Goal: Task Accomplishment & Management: Manage account settings

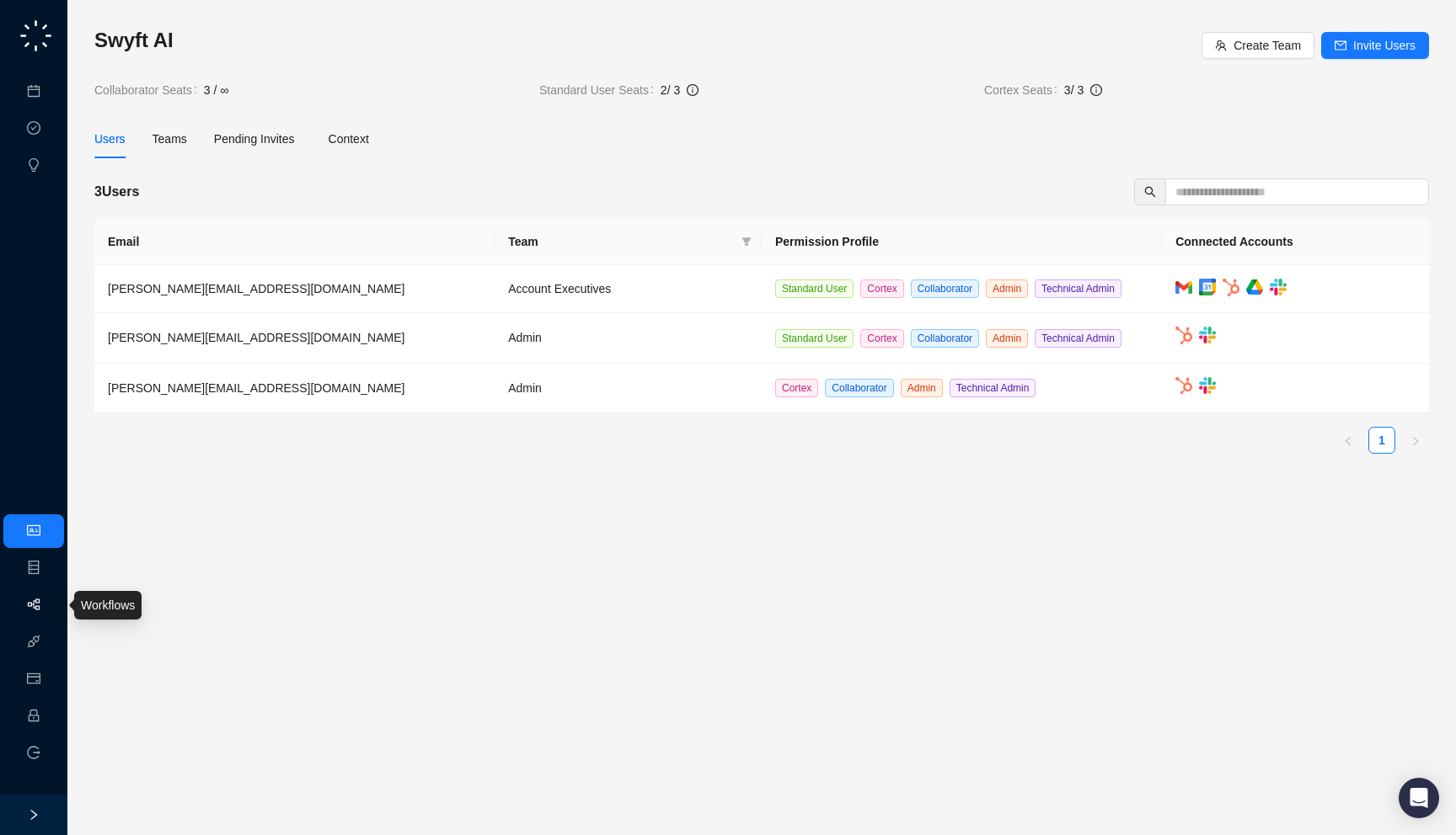
click at [51, 608] on link "Workflows" at bounding box center [76, 605] width 54 height 13
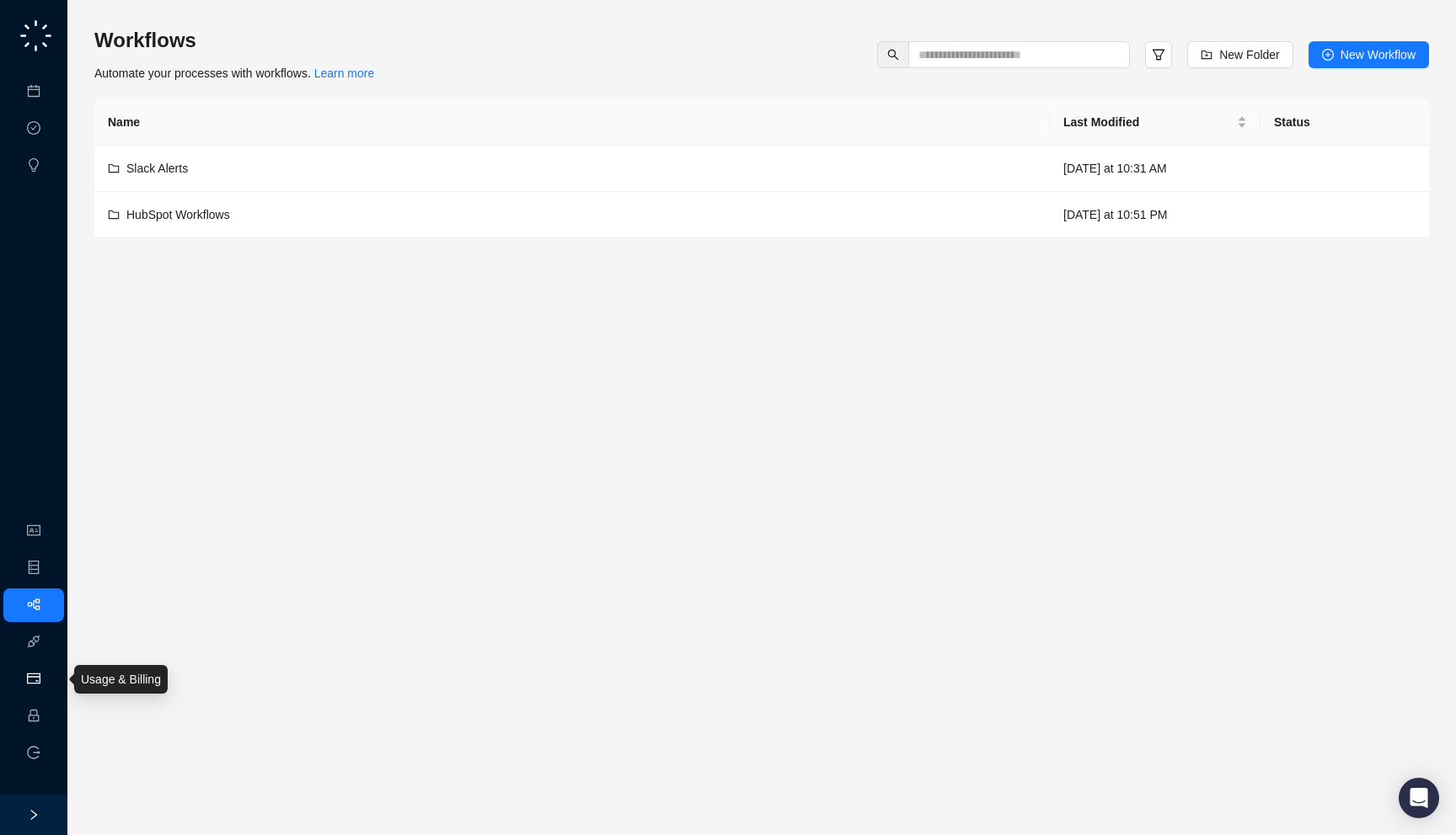
click at [49, 684] on link "Usage & Billing" at bounding box center [88, 680] width 80 height 13
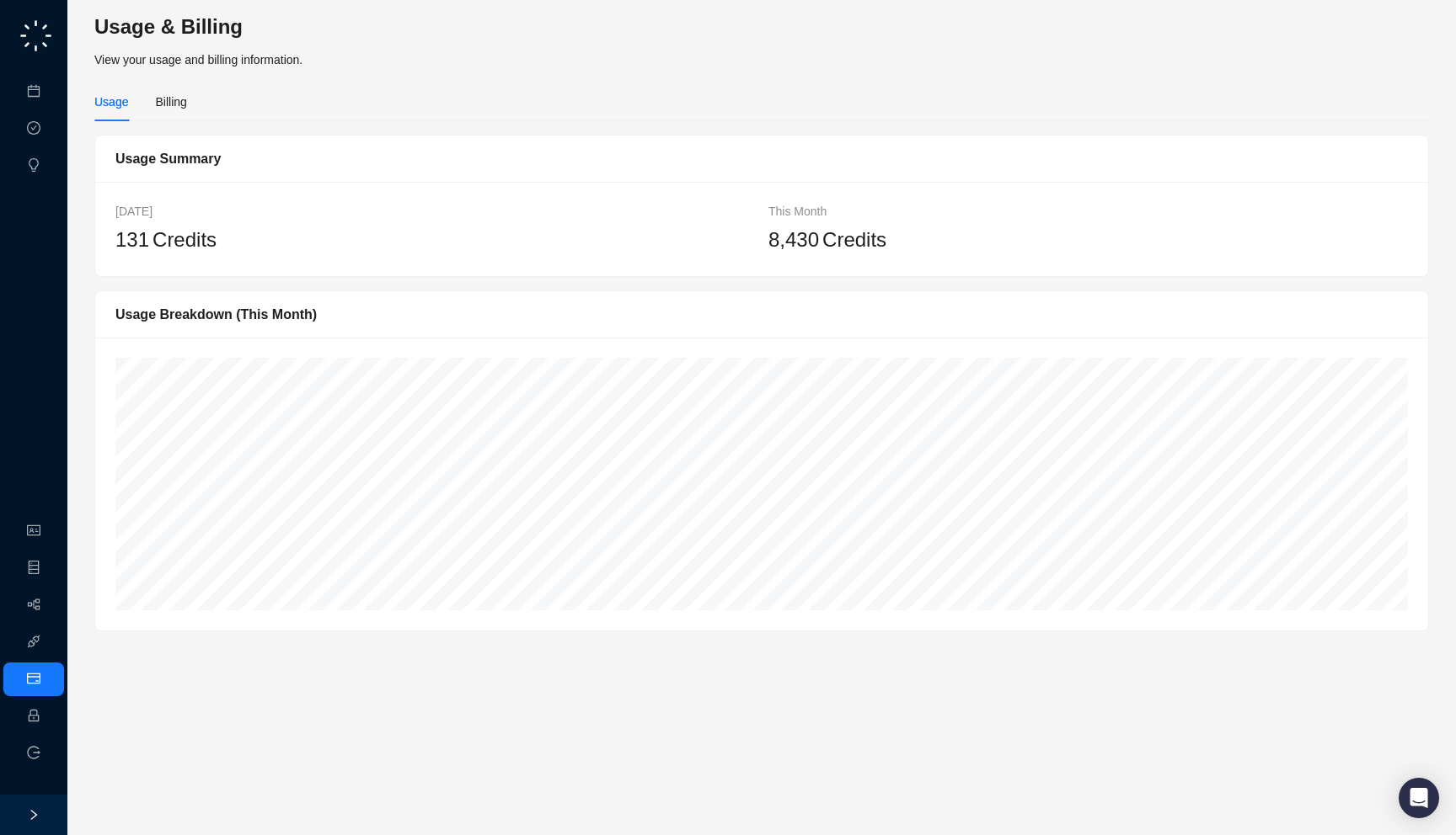
drag, startPoint x: 909, startPoint y: 242, endPoint x: 910, endPoint y: 233, distance: 9.1
click at [910, 233] on div "8,430 Credits" at bounding box center [1087, 240] width 639 height 32
click at [49, 603] on link "Workflows" at bounding box center [76, 605] width 54 height 13
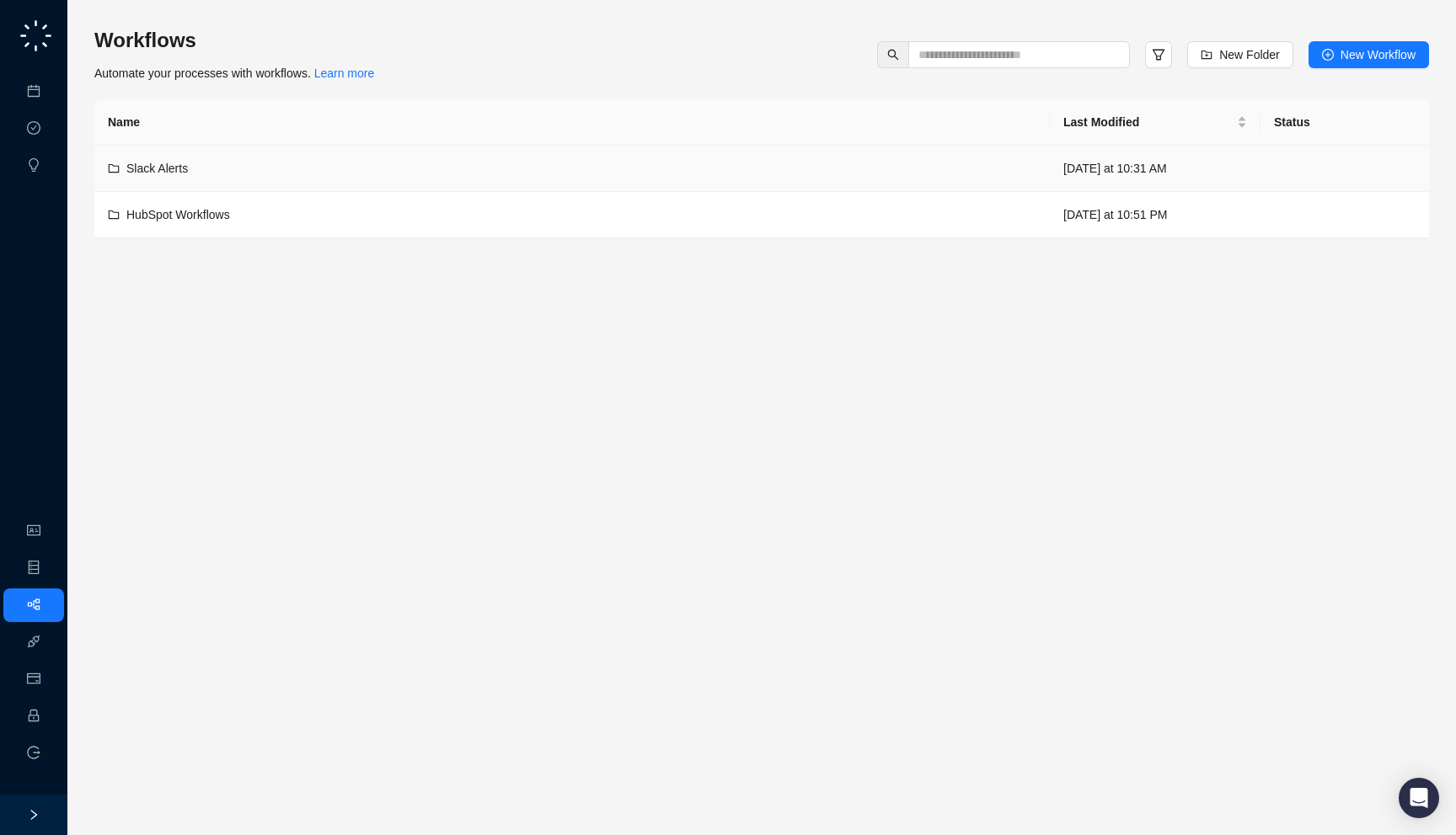
click at [255, 162] on div "Slack Alerts" at bounding box center [572, 168] width 928 height 19
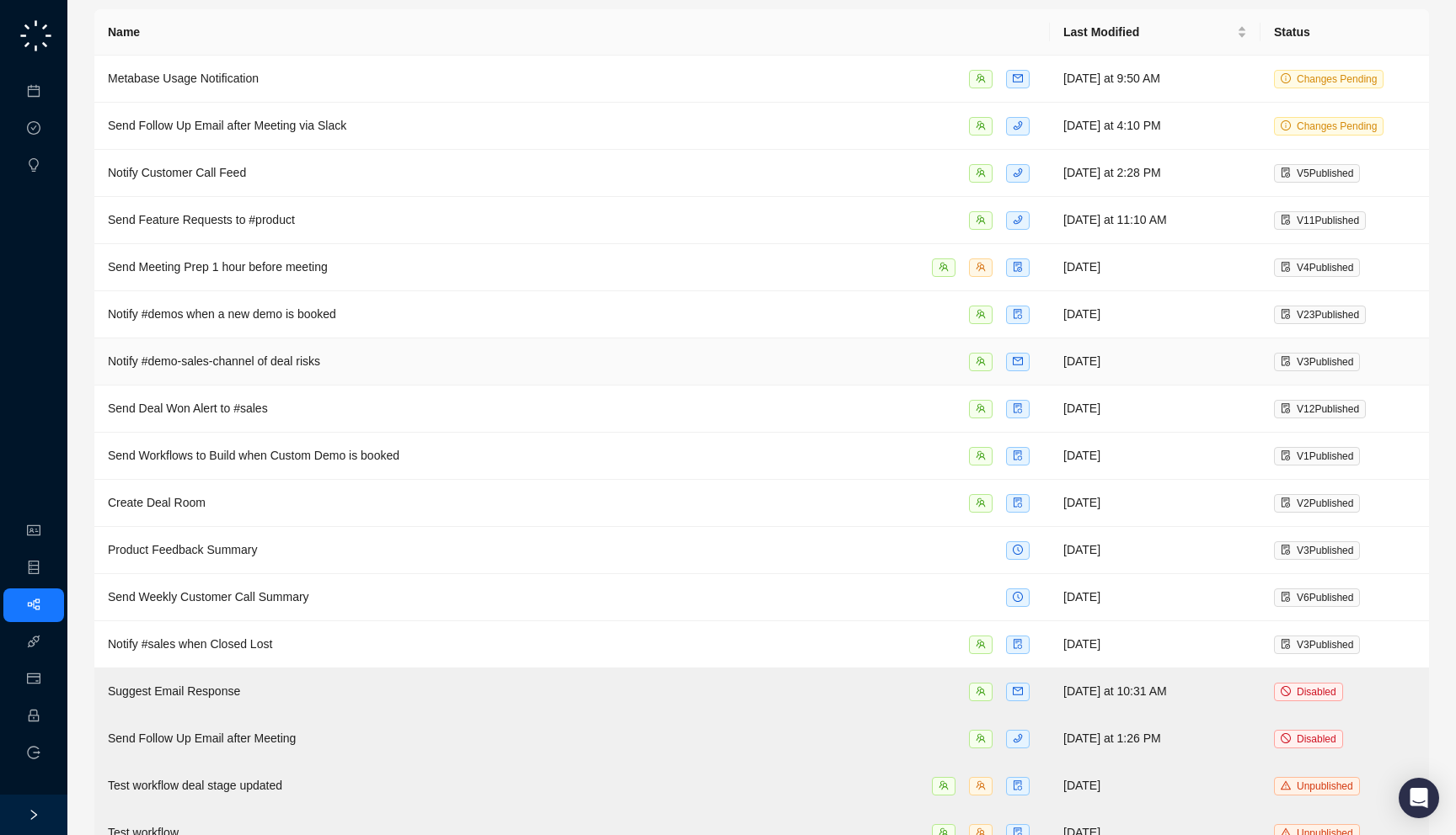
scroll to position [135, 0]
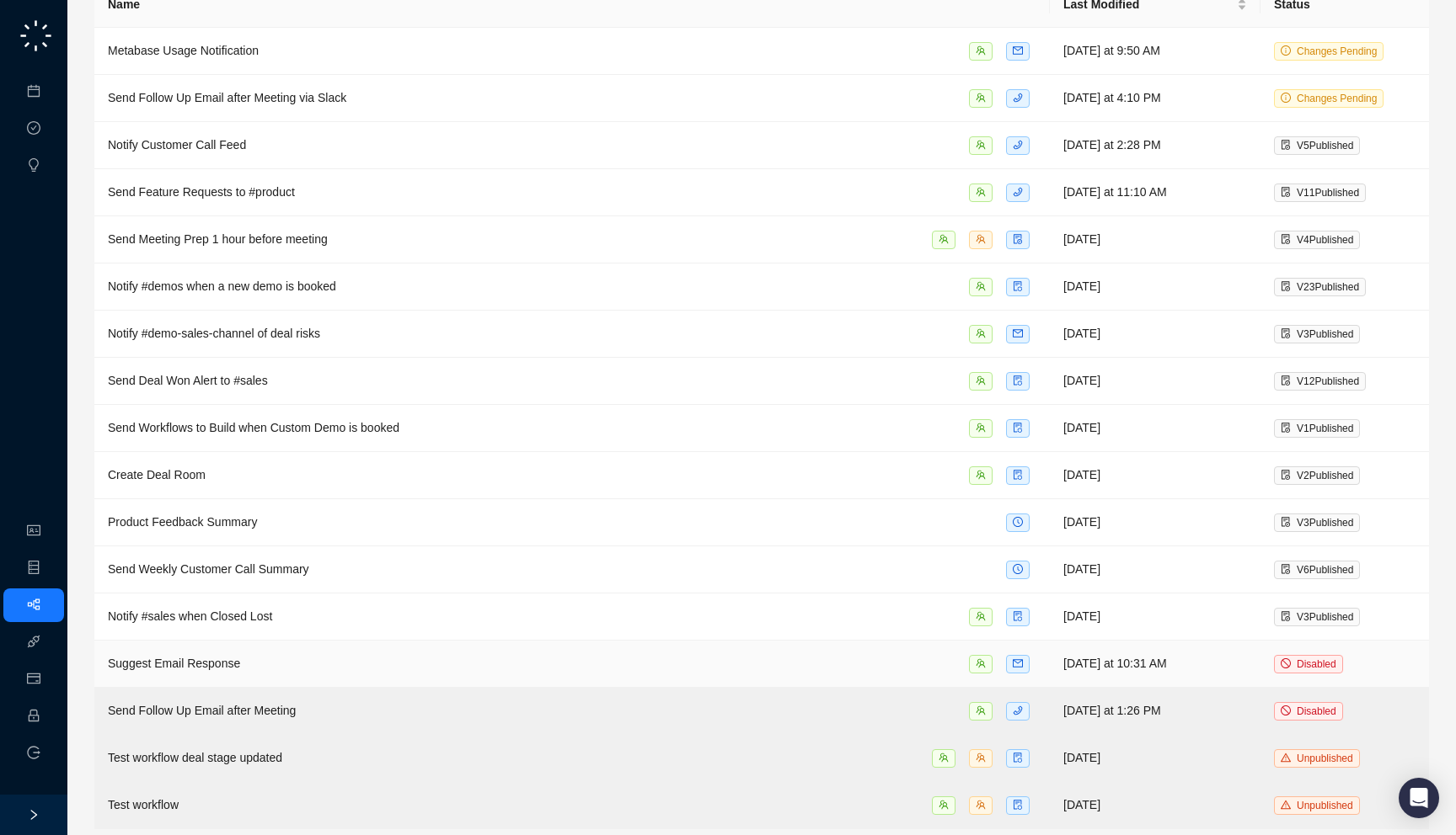
click at [371, 654] on div "Suggest Email Response" at bounding box center [572, 664] width 928 height 20
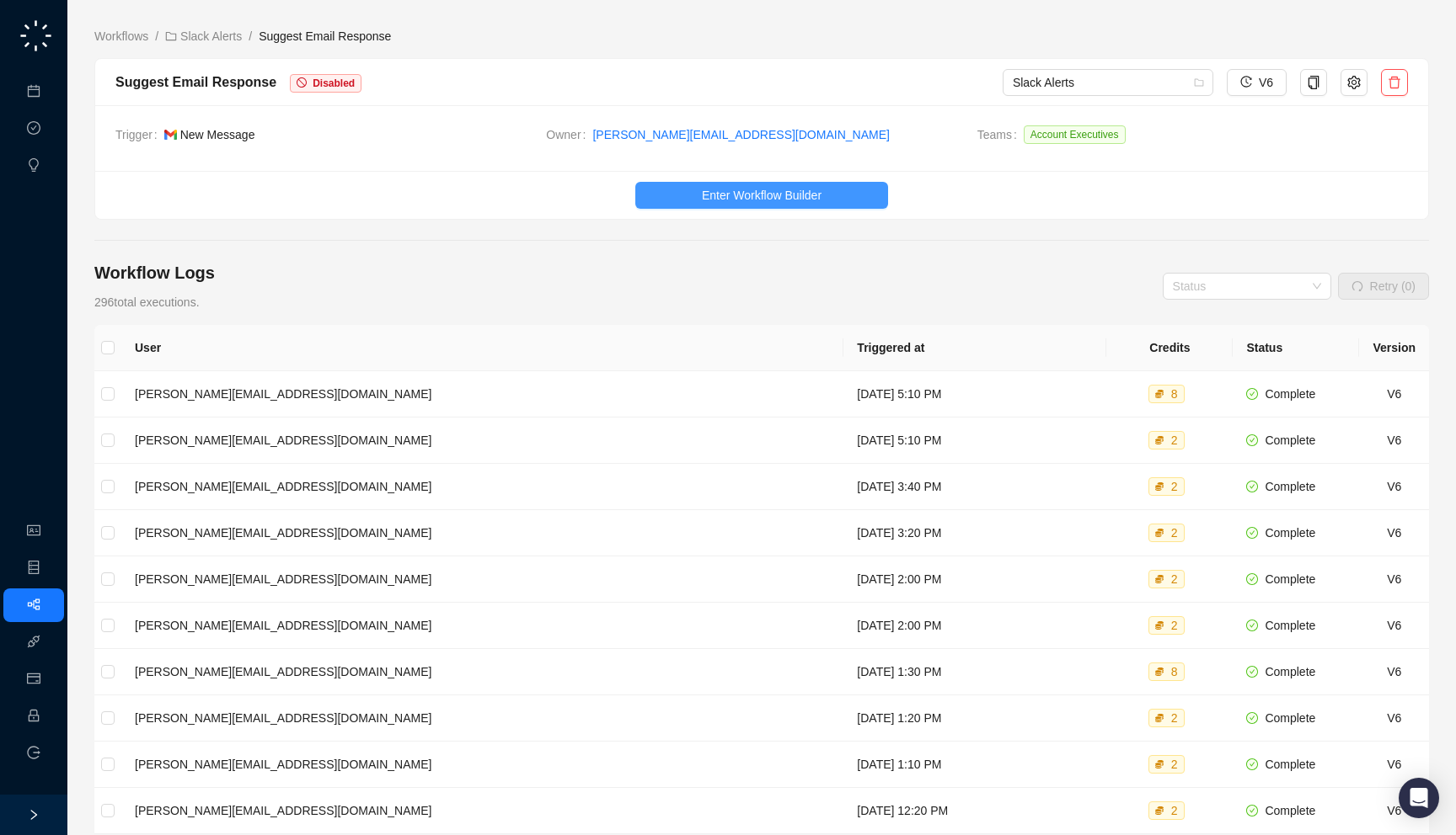
click at [750, 183] on button "Enter Workflow Builder" at bounding box center [761, 195] width 253 height 27
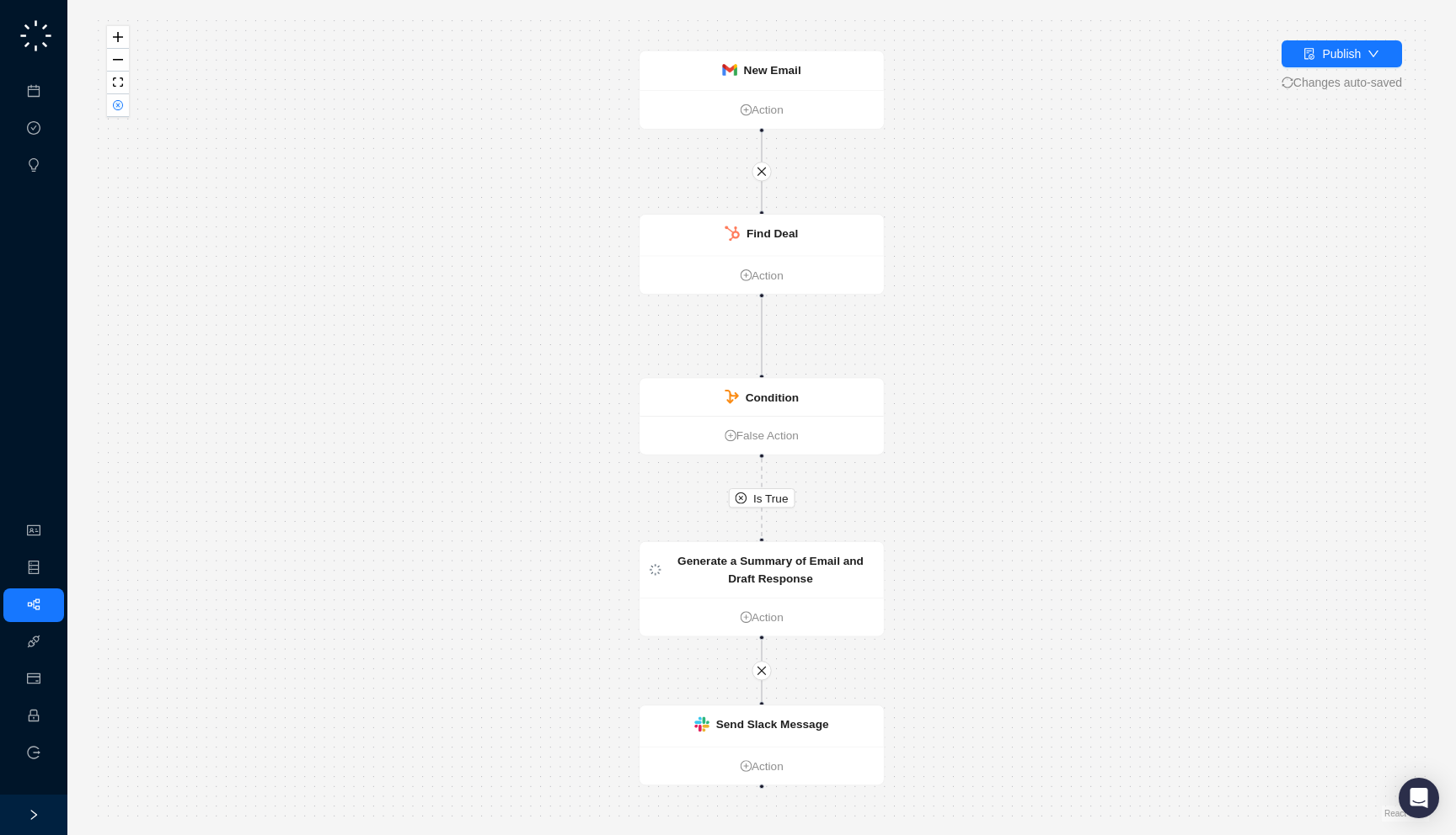
click at [106, 100] on div "Is True New Email Action Generate a Summary of Email and Draft Response Action …" at bounding box center [762, 417] width 1335 height 808
click at [111, 101] on button "button" at bounding box center [118, 105] width 22 height 22
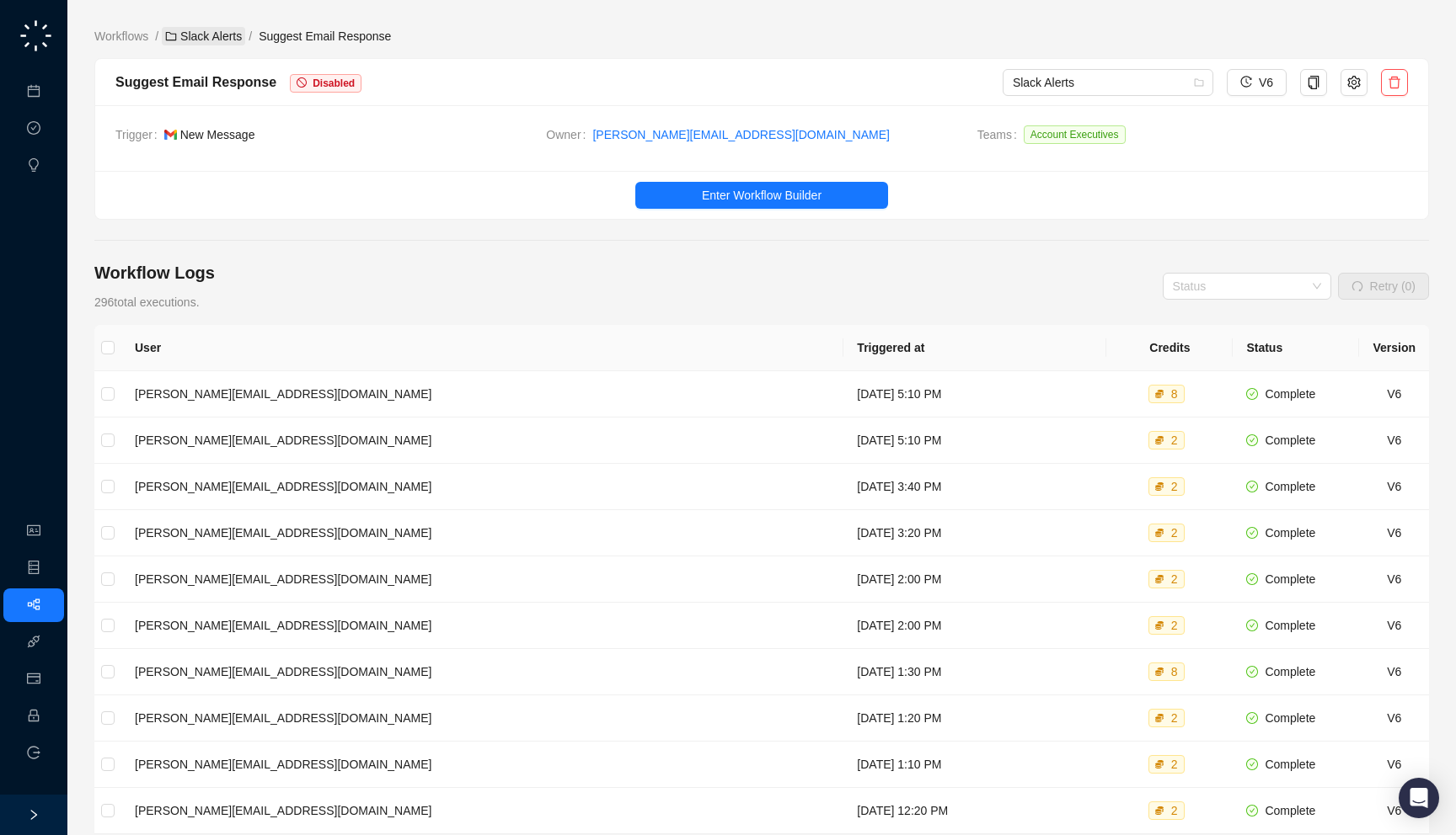
click at [206, 27] on link "Slack Alerts" at bounding box center [203, 36] width 84 height 19
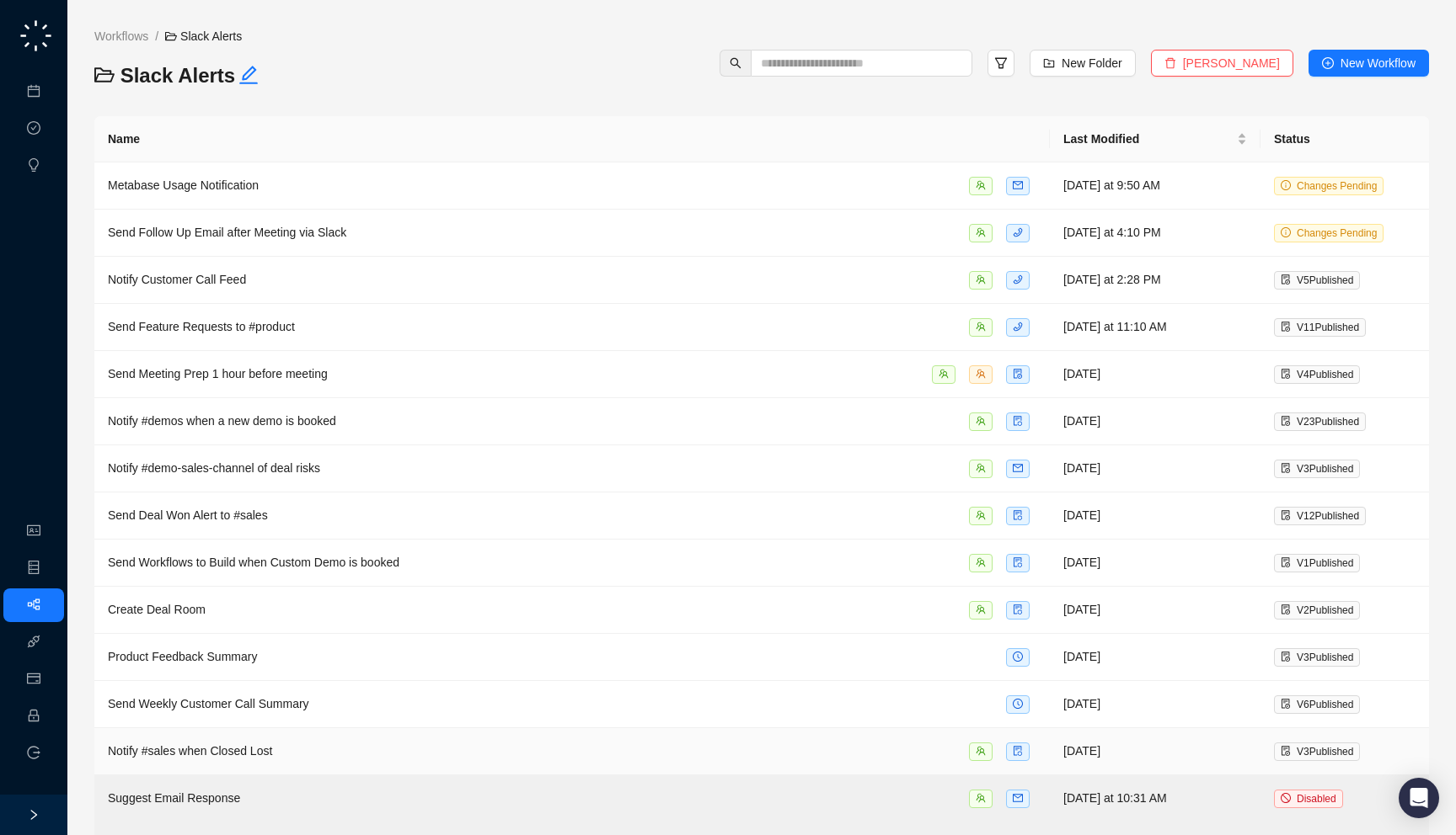
scroll to position [135, 0]
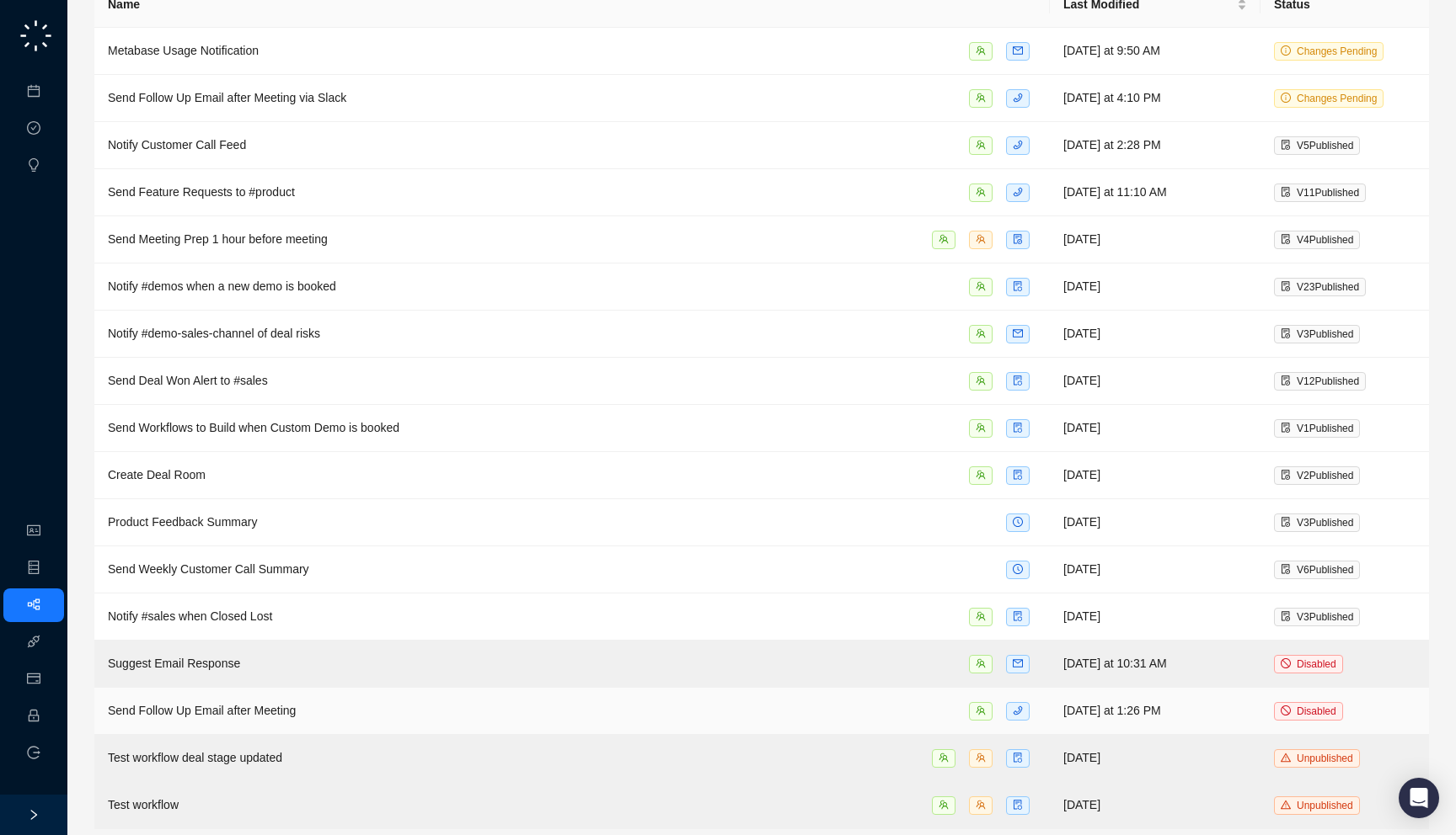
click at [467, 701] on div "Send Follow Up Email after Meeting" at bounding box center [572, 711] width 928 height 20
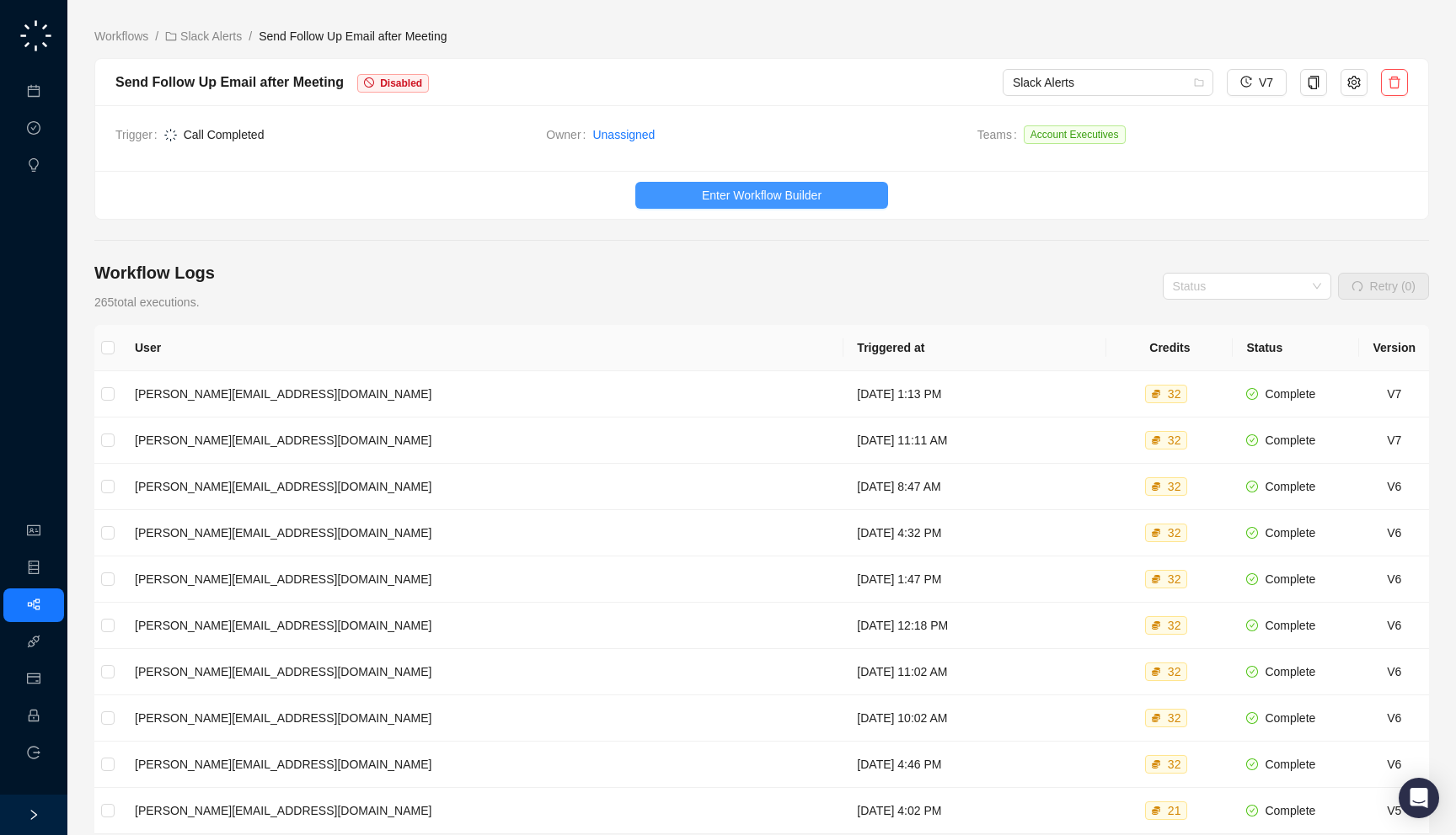
click at [784, 196] on span "Enter Workflow Builder" at bounding box center [761, 195] width 120 height 19
click at [49, 710] on link "Employee" at bounding box center [75, 716] width 52 height 13
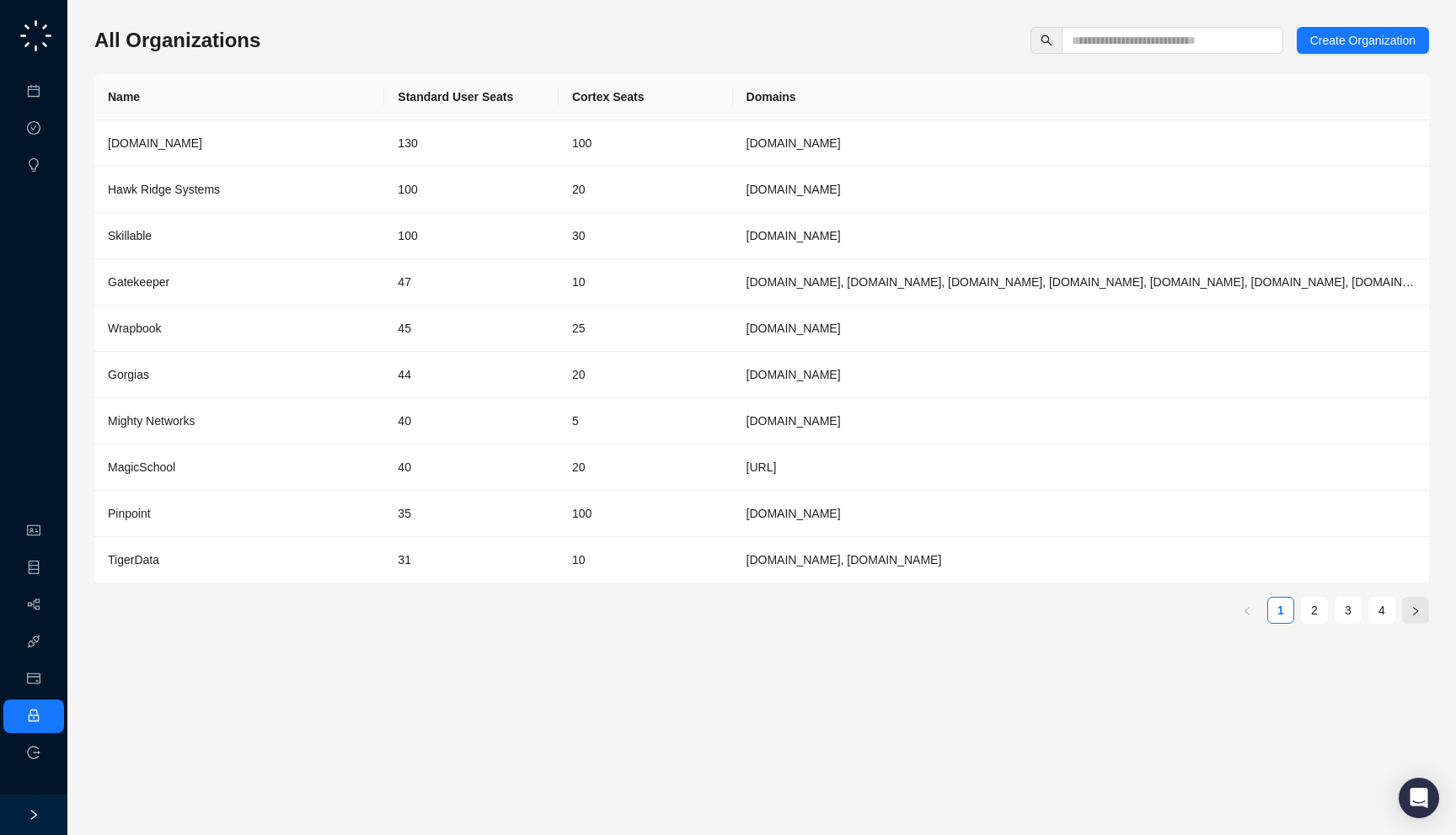
click at [1407, 619] on button "button" at bounding box center [1416, 610] width 27 height 27
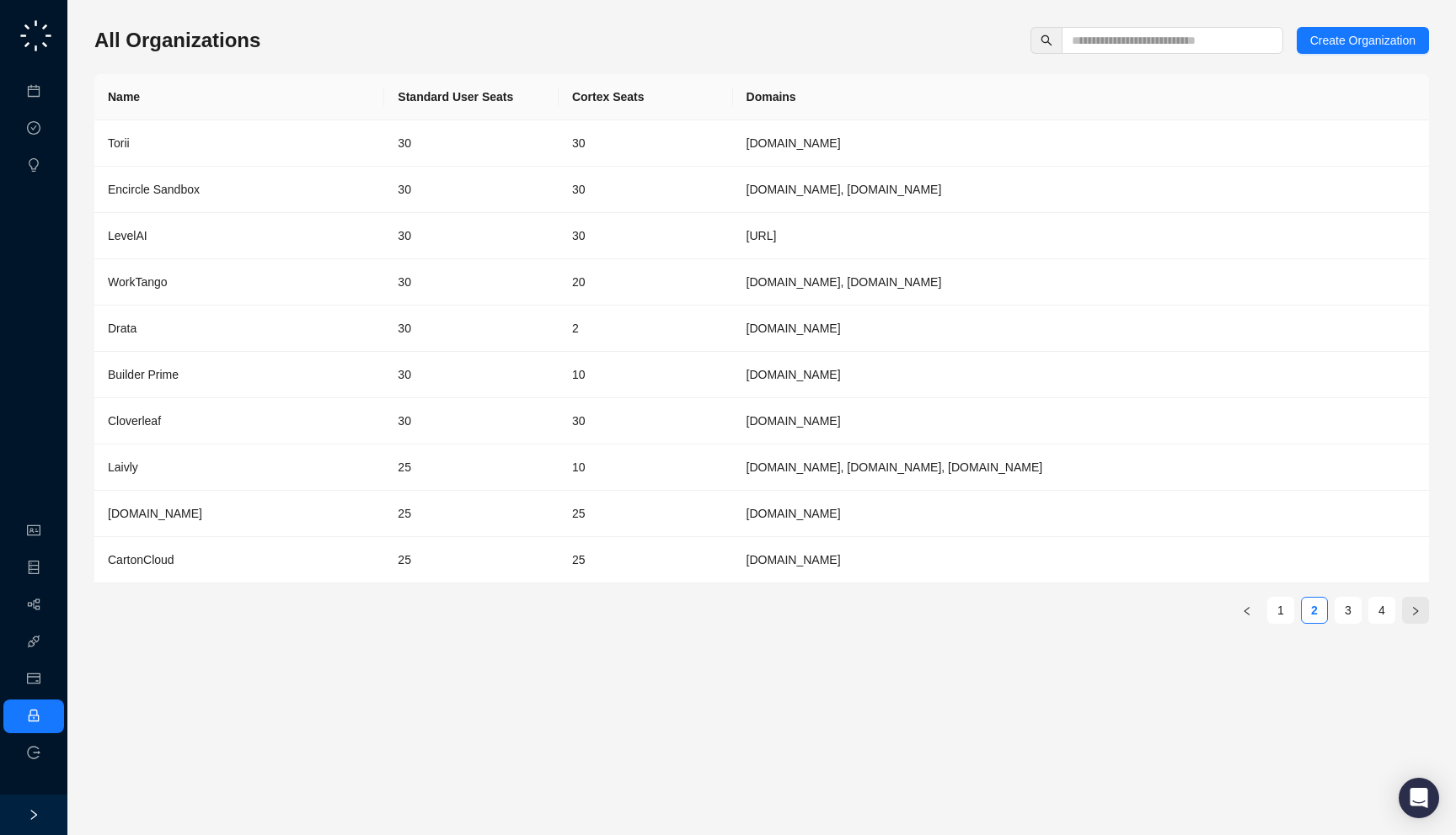
click at [1407, 619] on button "button" at bounding box center [1416, 610] width 27 height 27
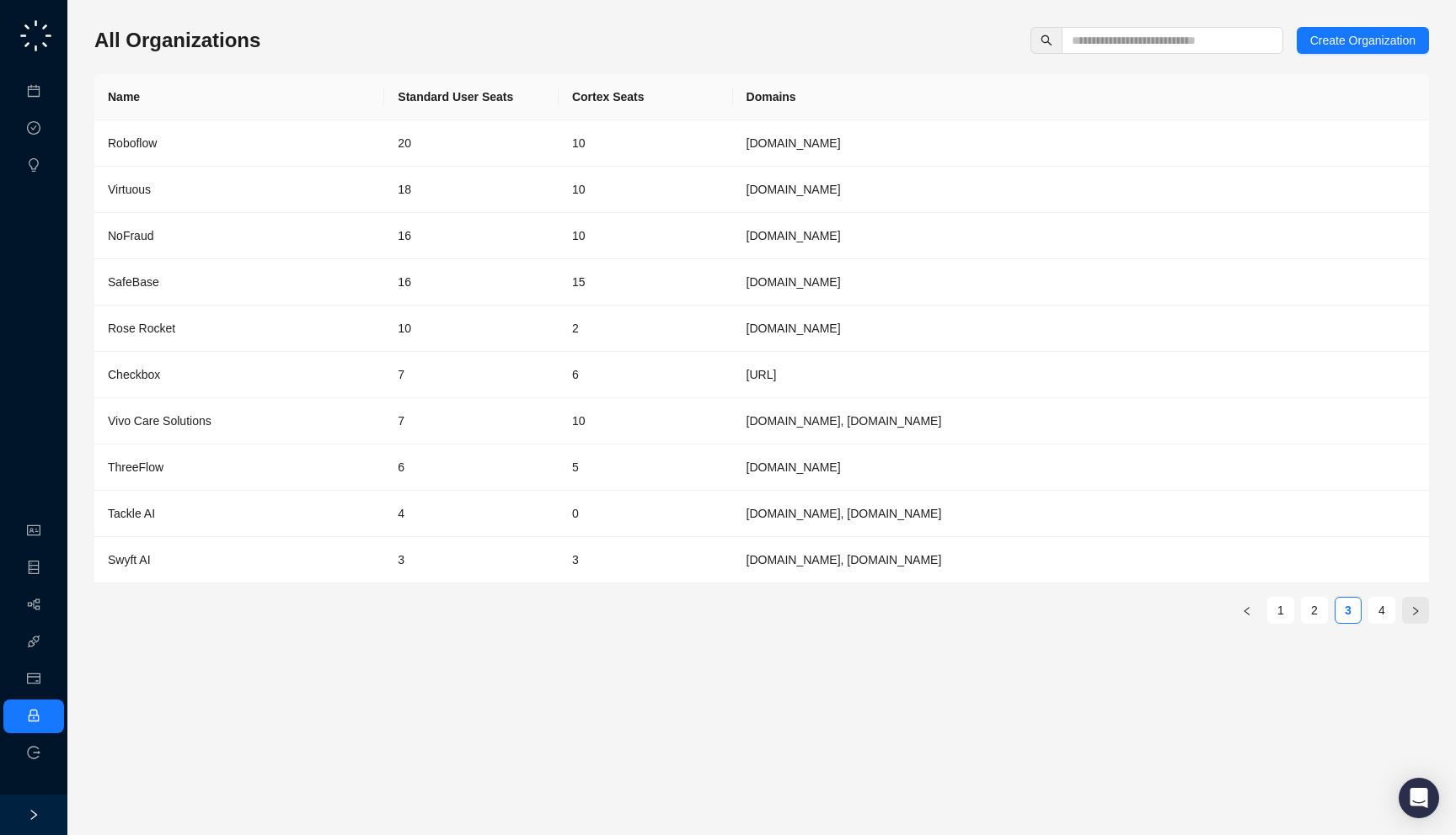
click at [1407, 619] on button "button" at bounding box center [1416, 610] width 27 height 27
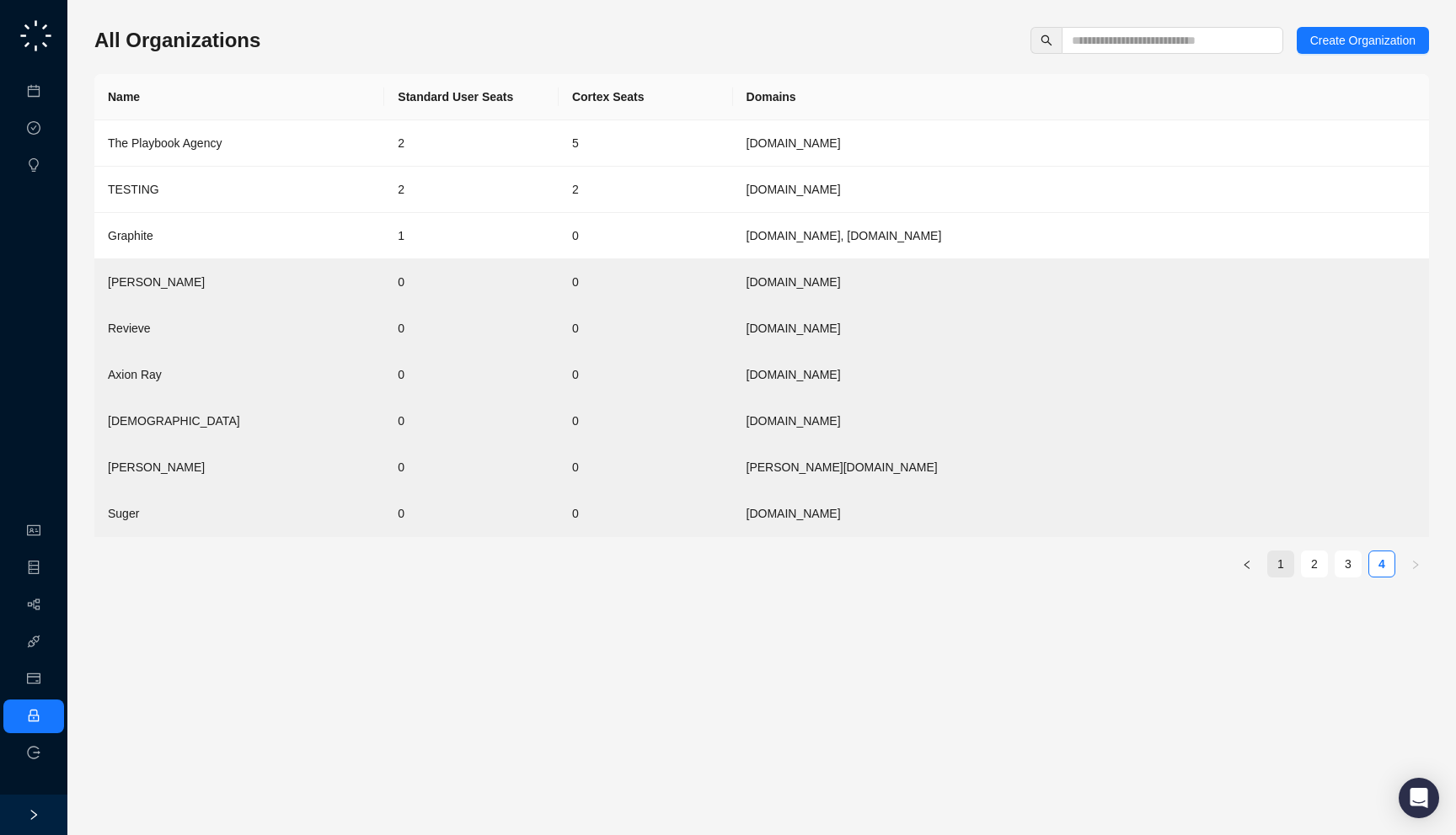
click at [1278, 568] on link "1" at bounding box center [1281, 564] width 25 height 25
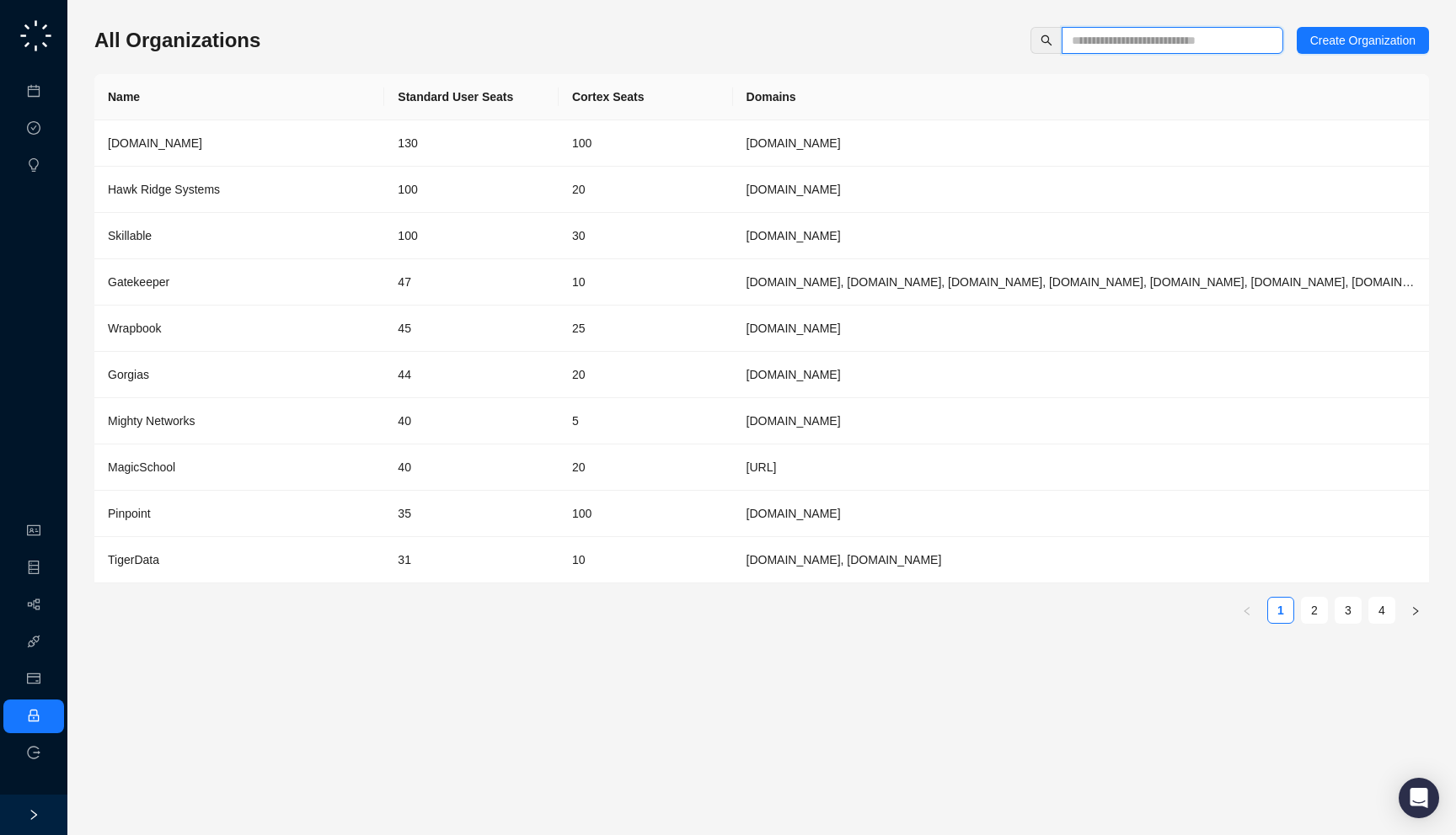
click at [1136, 47] on input "text" at bounding box center [1166, 40] width 188 height 19
click at [971, 9] on div "All Organizations Create Organization Name Standard User Seats Cortex Seats Dom…" at bounding box center [762, 417] width 1389 height 835
click at [1109, 40] on input "text" at bounding box center [1166, 40] width 188 height 19
click at [966, 16] on div "All Organizations Create Organization Name Standard User Seats Cortex Seats Dom…" at bounding box center [762, 417] width 1335 height 808
